Goal: Information Seeking & Learning: Learn about a topic

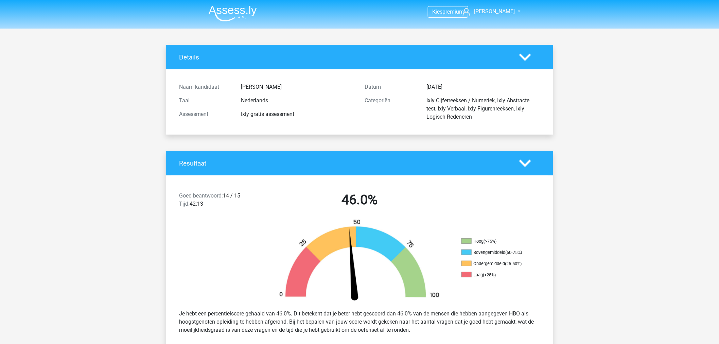
drag, startPoint x: 140, startPoint y: 130, endPoint x: 123, endPoint y: -46, distance: 176.5
click at [230, 11] on img at bounding box center [233, 13] width 48 height 16
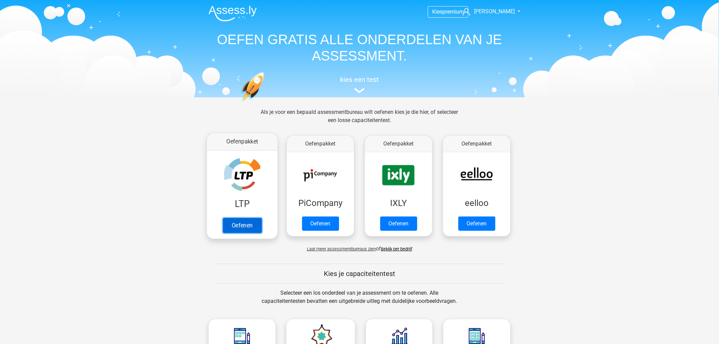
click at [245, 218] on link "Oefenen" at bounding box center [242, 225] width 39 height 15
click at [250, 218] on link "Oefenen" at bounding box center [242, 225] width 39 height 15
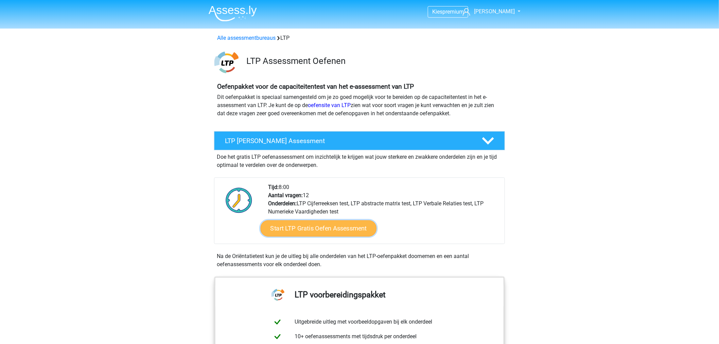
click at [307, 231] on link "Start LTP Gratis Oefen Assessment" at bounding box center [319, 228] width 116 height 16
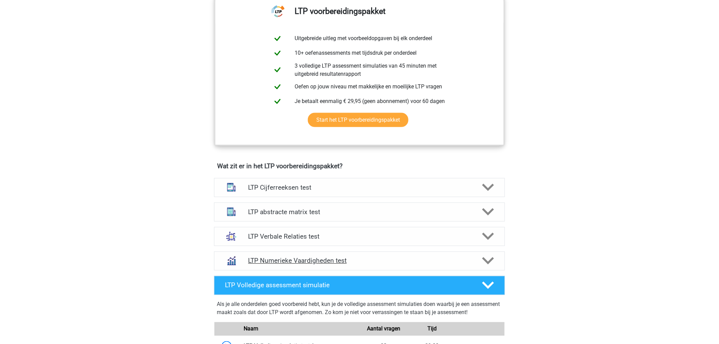
scroll to position [528, 0]
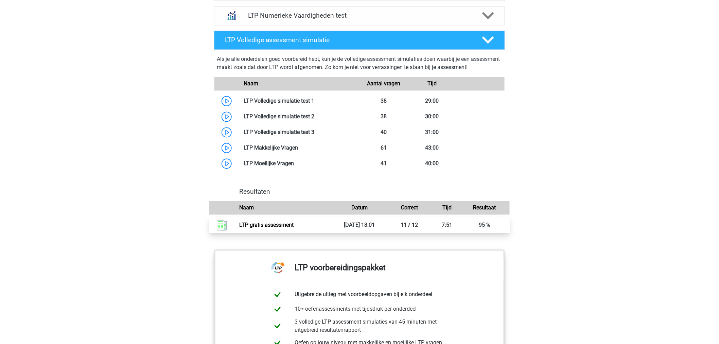
click at [294, 223] on link "LTP gratis assessment" at bounding box center [267, 225] width 54 height 6
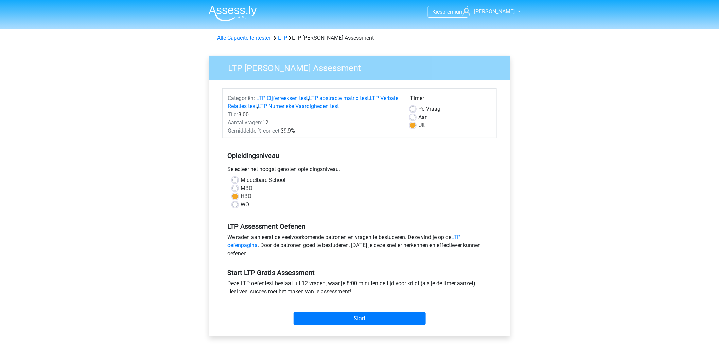
drag, startPoint x: 349, startPoint y: 187, endPoint x: 345, endPoint y: 166, distance: 20.7
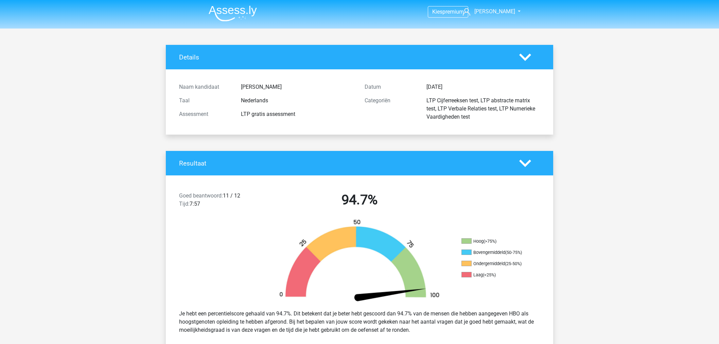
click at [279, 220] on img at bounding box center [359, 261] width 183 height 85
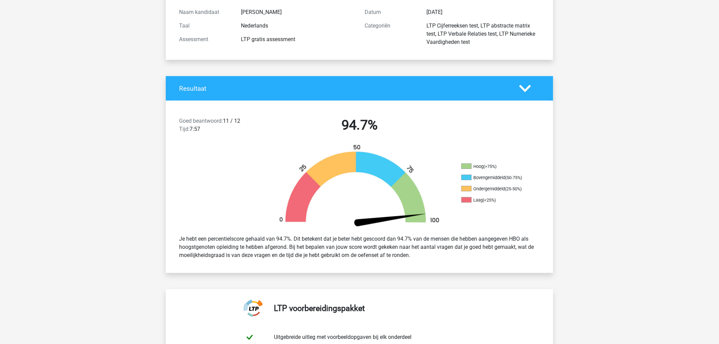
scroll to position [75, 0]
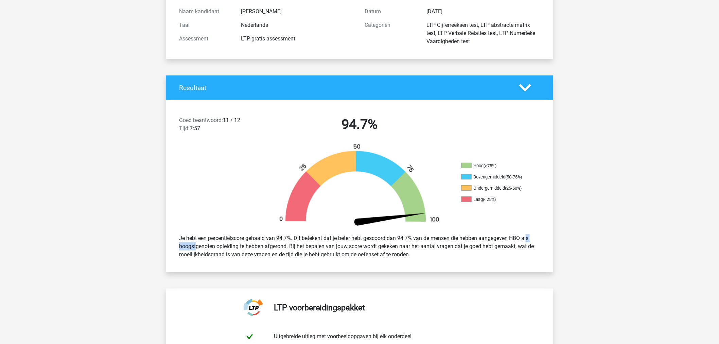
drag, startPoint x: 527, startPoint y: 239, endPoint x: 511, endPoint y: 239, distance: 16.0
click at [511, 239] on div "Je hebt een percentielscore gehaald van 94.7%. Dit betekent dat je beter hebt g…" at bounding box center [359, 246] width 371 height 30
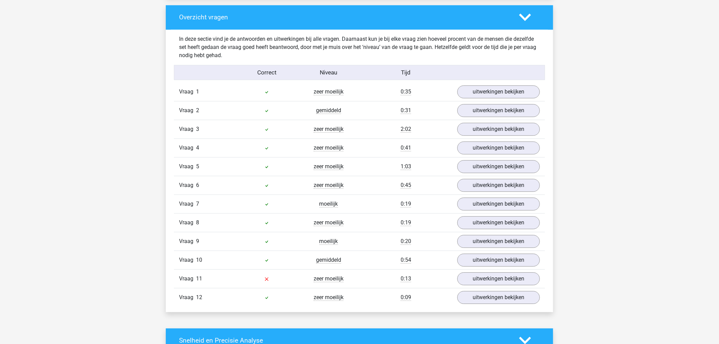
scroll to position [717, 0]
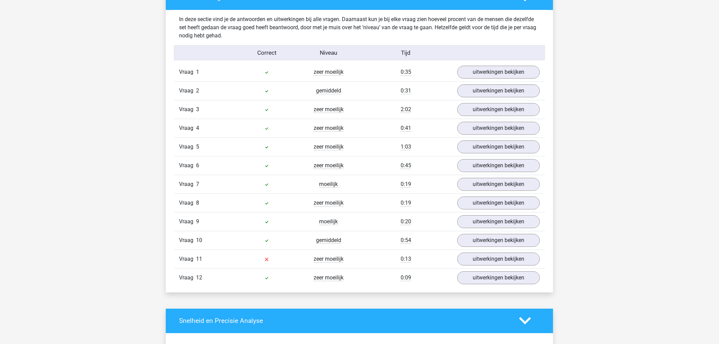
drag, startPoint x: 396, startPoint y: 185, endPoint x: 420, endPoint y: 280, distance: 97.5
click at [420, 280] on div "Vraag 1 zeer moeilijk 0:35 uitwerkingen bekijken Welk getal hoort op de plek va…" at bounding box center [359, 175] width 361 height 224
click at [464, 128] on link "uitwerkingen bekijken" at bounding box center [498, 128] width 95 height 15
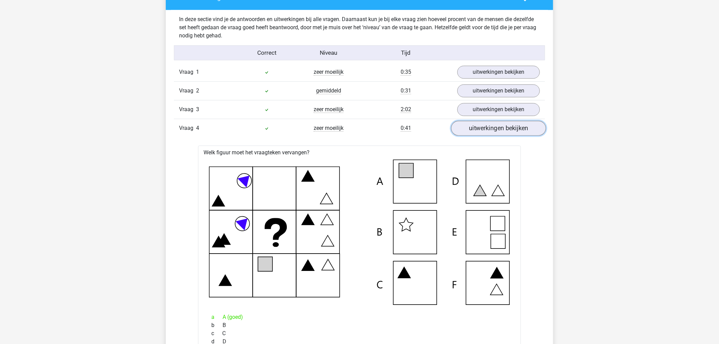
click at [464, 128] on link "uitwerkingen bekijken" at bounding box center [498, 128] width 95 height 15
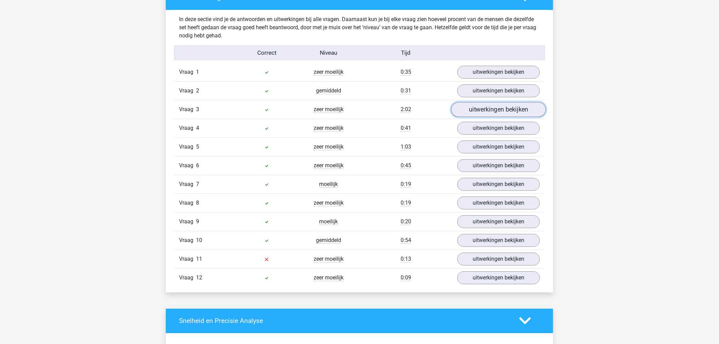
click at [475, 111] on link "uitwerkingen bekijken" at bounding box center [498, 109] width 95 height 15
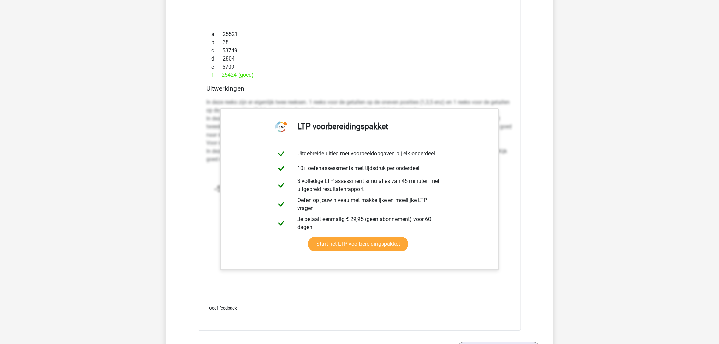
scroll to position [981, 0]
